Goal: Information Seeking & Learning: Find contact information

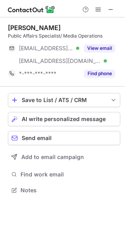
scroll to position [184, 125]
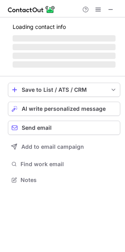
scroll to position [184, 125]
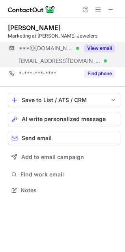
click at [101, 48] on button "View email" at bounding box center [99, 48] width 31 height 8
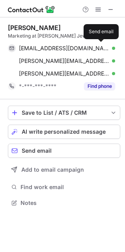
scroll to position [198, 125]
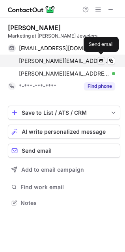
click at [105, 58] on button at bounding box center [102, 61] width 8 height 8
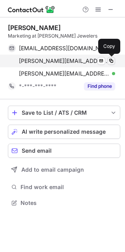
click at [115, 59] on button at bounding box center [112, 61] width 8 height 8
